Goal: Task Accomplishment & Management: Use online tool/utility

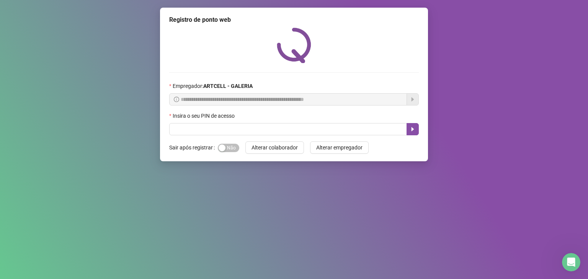
click at [240, 117] on div "Insira o seu PIN de acesso" at bounding box center [294, 117] width 250 height 11
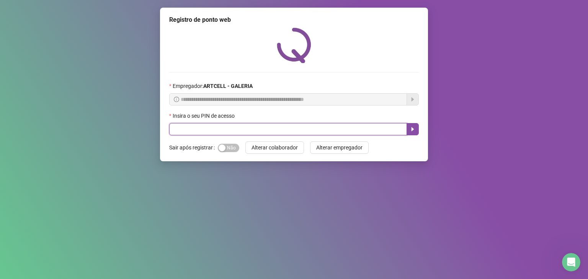
click at [256, 134] on input "text" at bounding box center [288, 129] width 238 height 12
type input "*****"
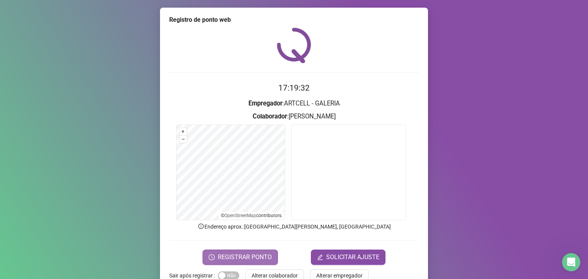
click at [271, 256] on button "REGISTRAR PONTO" at bounding box center [239, 257] width 75 height 15
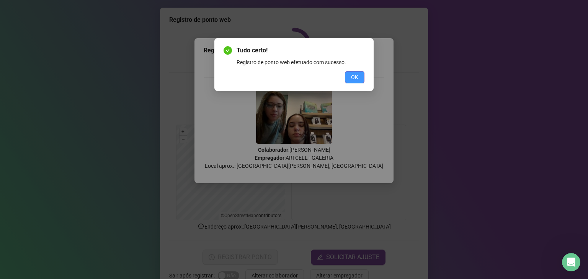
click at [351, 82] on button "OK" at bounding box center [355, 77] width 20 height 12
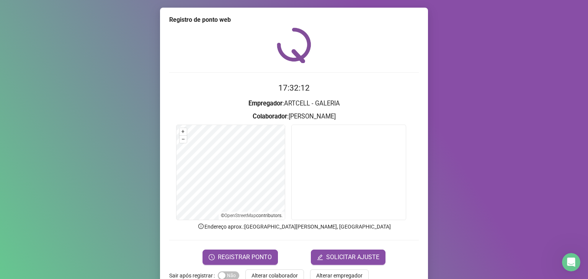
scroll to position [19, 0]
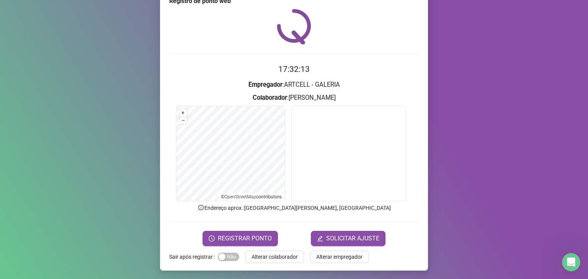
click at [286, 264] on div "Registro de ponto web 17:32:13 Empregador : ARTCELL - GALERIA Colaborador : [PE…" at bounding box center [294, 130] width 268 height 282
click at [284, 258] on span "Alterar colaborador" at bounding box center [274, 257] width 46 height 8
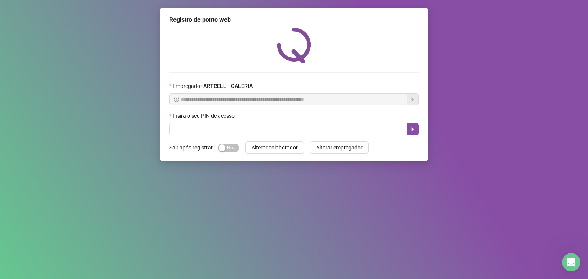
scroll to position [0, 0]
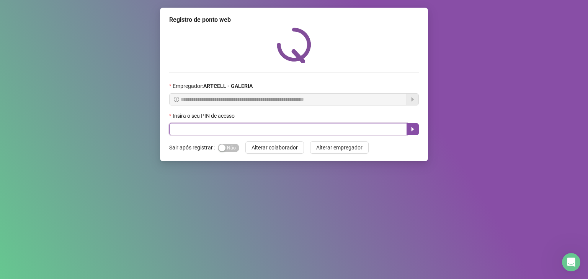
click at [216, 124] on input "text" at bounding box center [288, 129] width 238 height 12
type input "*****"
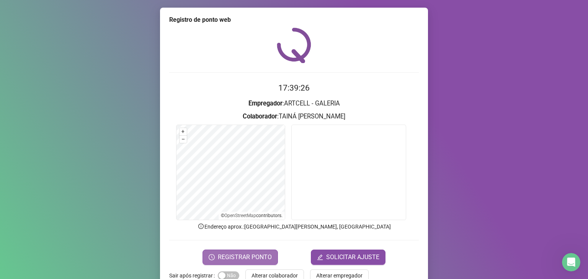
click at [243, 262] on button "REGISTRAR PONTO" at bounding box center [239, 257] width 75 height 15
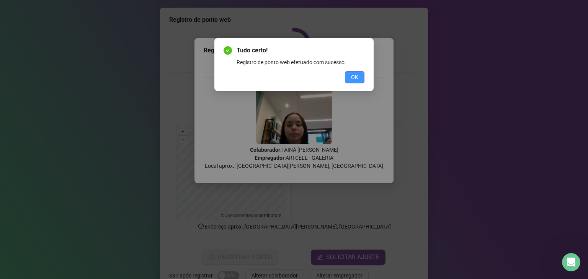
click at [360, 75] on button "OK" at bounding box center [355, 77] width 20 height 12
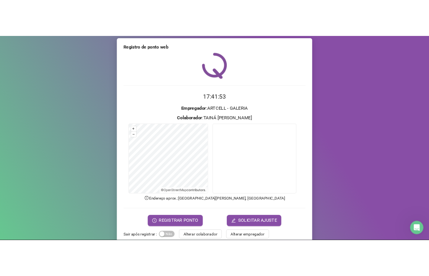
scroll to position [3, 0]
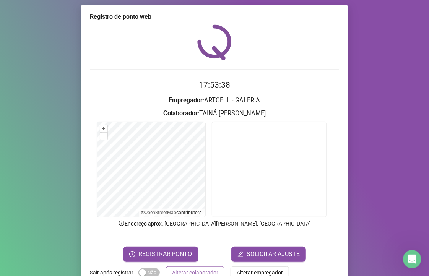
click at [180, 267] on button "Alterar colaborador" at bounding box center [195, 273] width 59 height 12
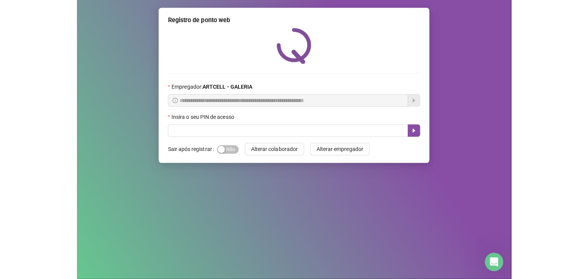
scroll to position [0, 0]
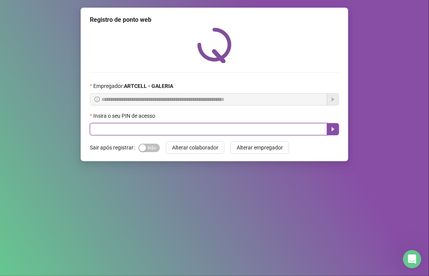
click at [207, 130] on input "text" at bounding box center [209, 129] width 238 height 12
type input "*****"
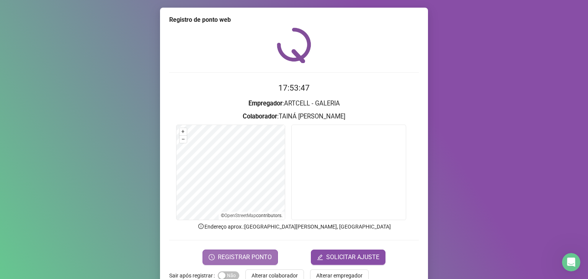
click at [250, 258] on span "REGISTRAR PONTO" at bounding box center [245, 257] width 54 height 9
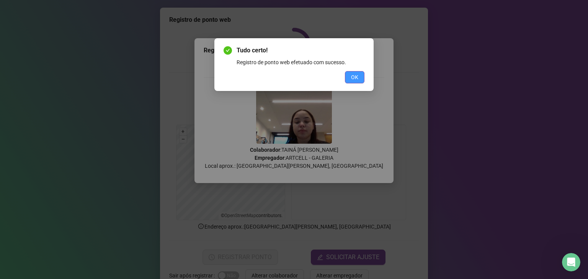
click at [354, 77] on span "OK" at bounding box center [354, 77] width 7 height 8
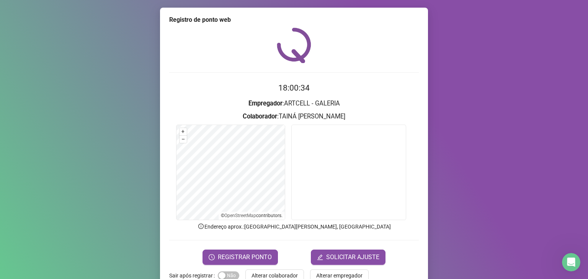
scroll to position [19, 0]
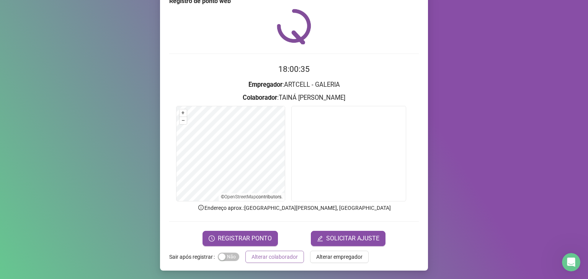
click at [289, 257] on span "Alterar colaborador" at bounding box center [274, 257] width 46 height 8
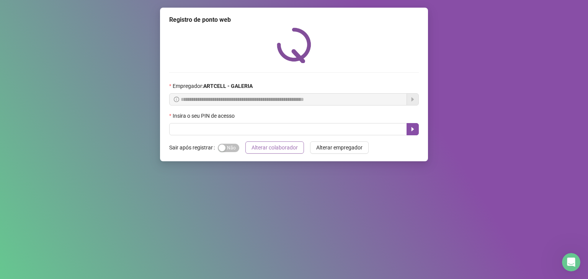
scroll to position [0, 0]
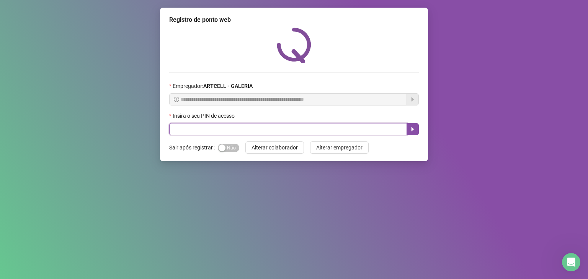
click at [308, 131] on input "text" at bounding box center [288, 129] width 238 height 12
type input "*****"
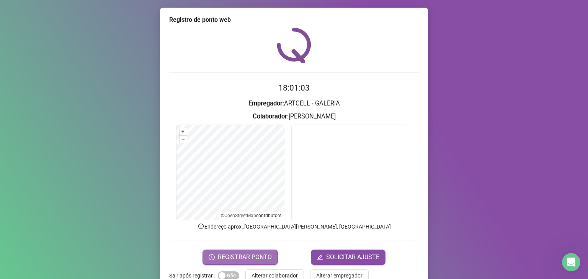
click at [254, 250] on button "REGISTRAR PONTO" at bounding box center [239, 257] width 75 height 15
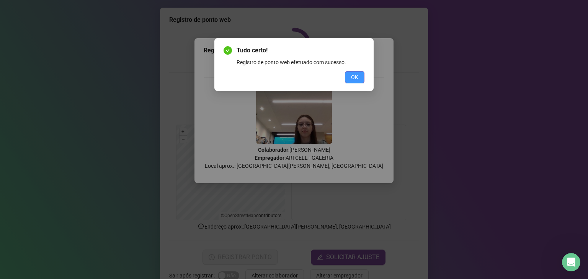
click at [353, 82] on button "OK" at bounding box center [355, 77] width 20 height 12
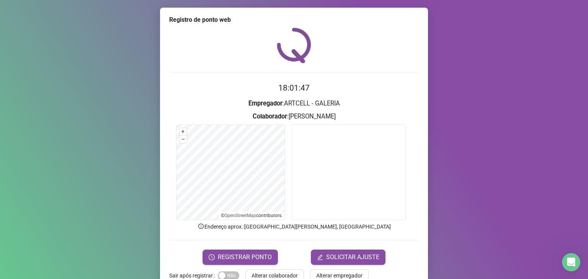
scroll to position [19, 0]
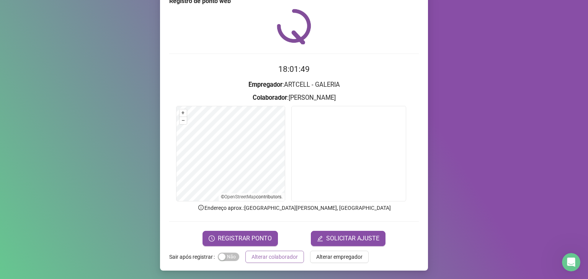
click at [274, 261] on button "Alterar colaborador" at bounding box center [274, 257] width 59 height 12
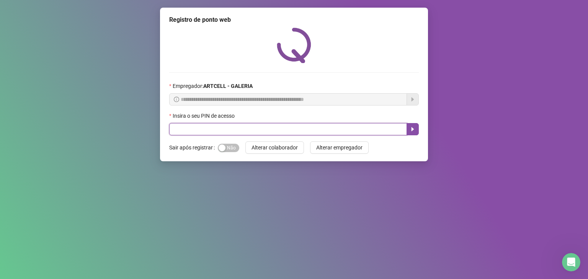
click at [326, 134] on input "text" at bounding box center [288, 129] width 238 height 12
type input "*****"
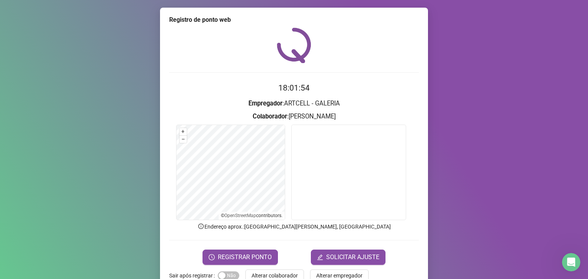
scroll to position [19, 0]
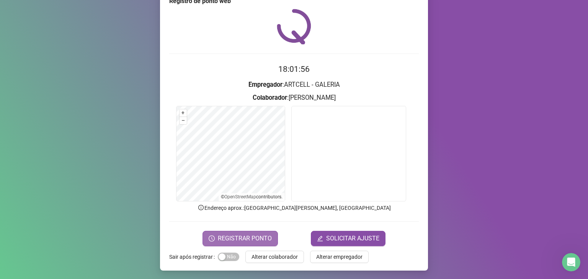
click at [264, 239] on span "REGISTRAR PONTO" at bounding box center [245, 238] width 54 height 9
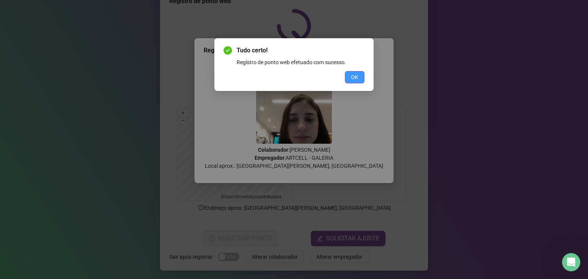
click at [358, 81] on span "OK" at bounding box center [354, 77] width 7 height 8
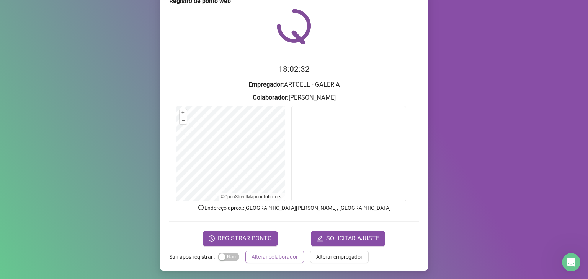
click at [278, 256] on span "Alterar colaborador" at bounding box center [274, 257] width 46 height 8
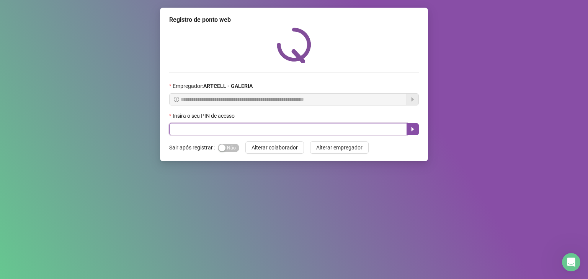
click at [332, 130] on input "text" at bounding box center [288, 129] width 238 height 12
type input "*"
type input "*****"
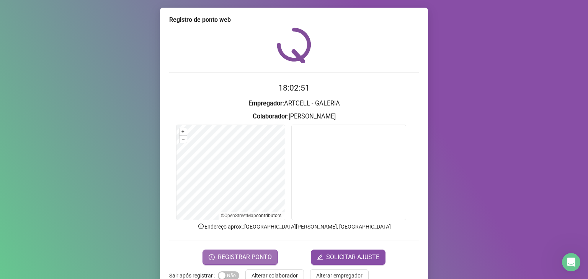
click at [240, 250] on button "REGISTRAR PONTO" at bounding box center [239, 257] width 75 height 15
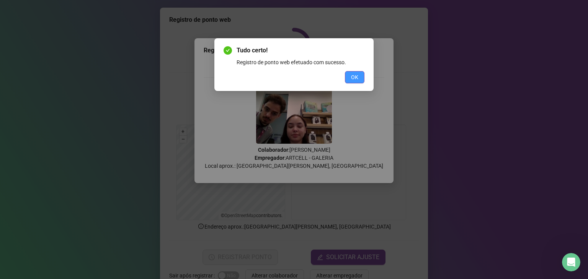
click at [346, 77] on button "OK" at bounding box center [355, 77] width 20 height 12
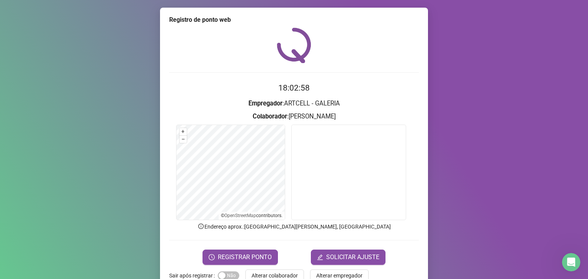
click at [269, 275] on span "Alterar colaborador" at bounding box center [274, 276] width 46 height 8
